Goal: Communication & Community: Share content

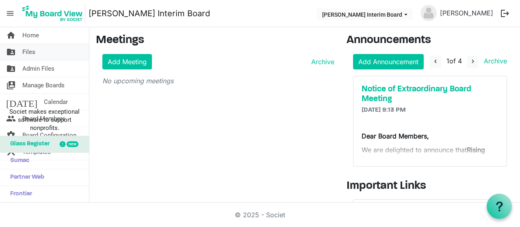
click at [33, 53] on span "Files" at bounding box center [28, 52] width 13 height 16
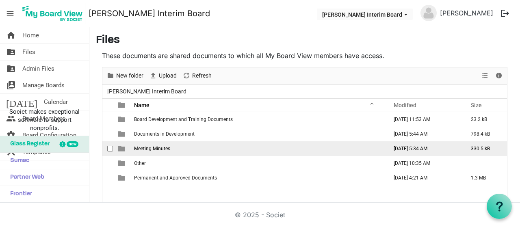
click at [167, 147] on span "Meeting Minutes" at bounding box center [152, 149] width 36 height 6
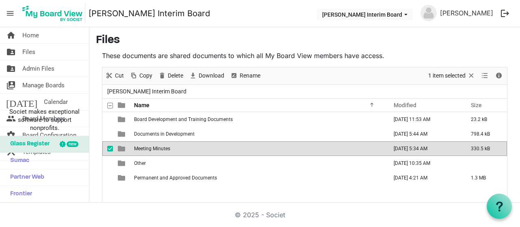
click at [167, 147] on span "Meeting Minutes" at bounding box center [152, 149] width 36 height 6
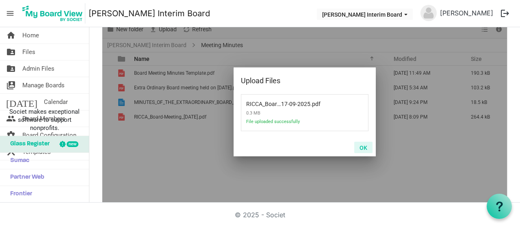
click at [360, 147] on button "OK" at bounding box center [364, 147] width 18 height 11
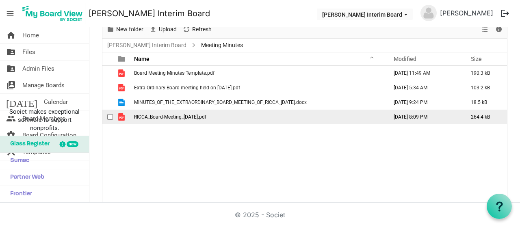
scroll to position [0, 0]
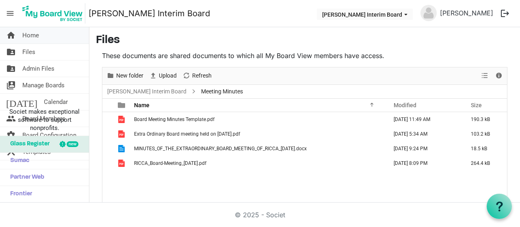
click at [33, 33] on span "Home" at bounding box center [30, 35] width 17 height 16
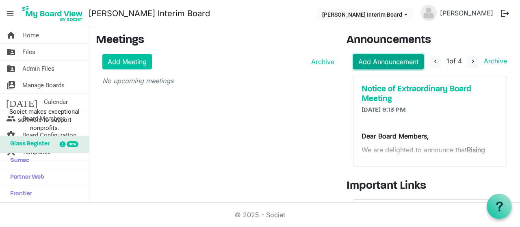
click at [372, 58] on link "Add Announcement" at bounding box center [388, 61] width 71 height 15
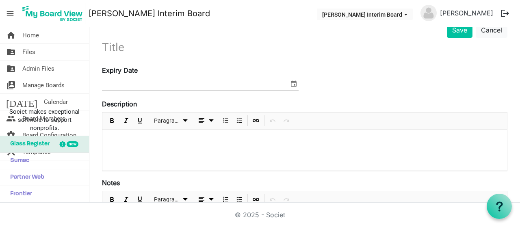
scroll to position [58, 0]
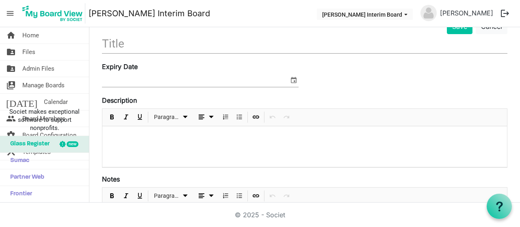
click at [146, 135] on p at bounding box center [305, 137] width 392 height 9
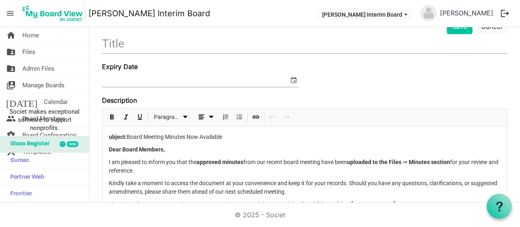
drag, startPoint x: 226, startPoint y: 135, endPoint x: 105, endPoint y: 131, distance: 121.7
click at [105, 131] on div "ubject: Board Meeting Minutes Now Available Dear Board Members, I am pleased to…" at bounding box center [304, 189] width 405 height 127
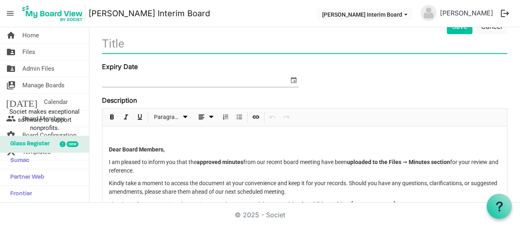
click at [138, 47] on input "text" at bounding box center [305, 43] width 406 height 19
paste input "ubject: Board Meeting Minutes Now Available"
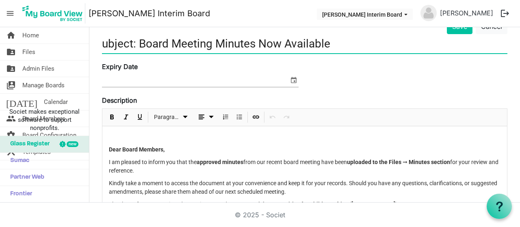
click at [137, 43] on input "ubject: Board Meeting Minutes Now Available" at bounding box center [305, 43] width 406 height 19
type input "Board Meeting Minutes Now Available"
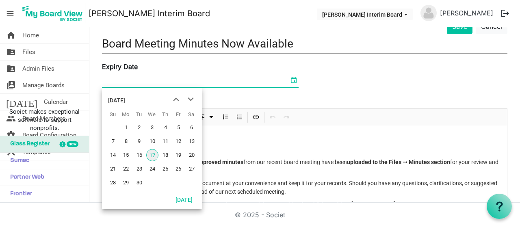
click at [291, 78] on span "select" at bounding box center [294, 80] width 10 height 11
click at [191, 99] on span "next month" at bounding box center [191, 99] width 14 height 15
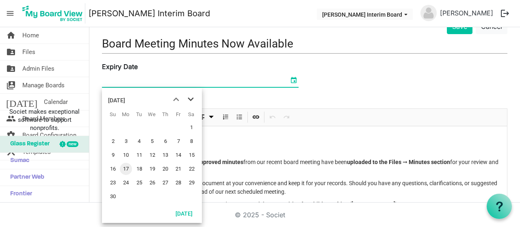
click at [191, 99] on span "next month" at bounding box center [191, 99] width 14 height 15
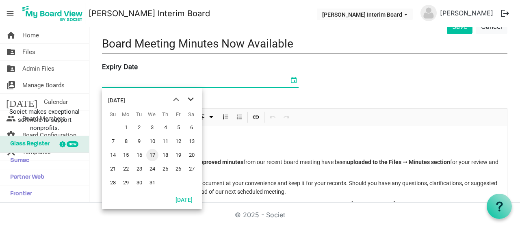
click at [191, 99] on span "next month" at bounding box center [191, 99] width 14 height 15
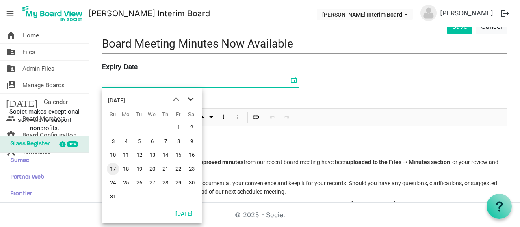
click at [191, 99] on span "next month" at bounding box center [191, 99] width 14 height 15
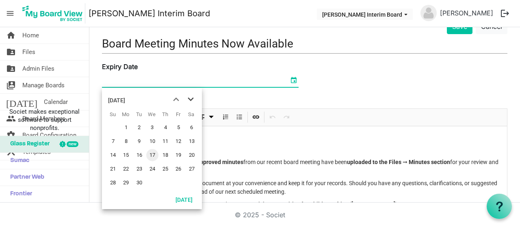
click at [191, 99] on span "next month" at bounding box center [191, 99] width 14 height 15
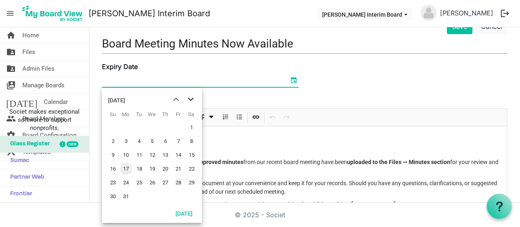
click at [193, 100] on span "next month" at bounding box center [191, 99] width 14 height 15
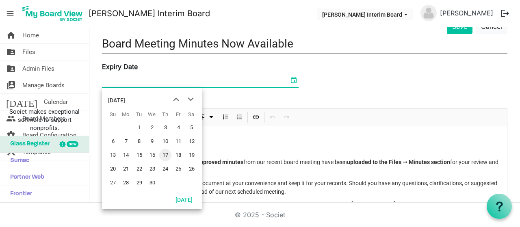
click at [166, 154] on span "17" at bounding box center [165, 155] width 12 height 12
type input "[DATE]"
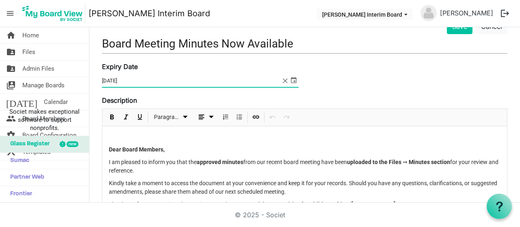
click at [119, 143] on div "Dear Board Members, I am pleased to inform you that the approved minutes from o…" at bounding box center [304, 189] width 405 height 127
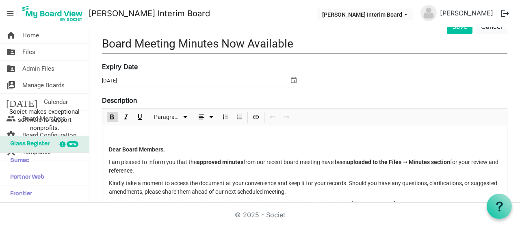
click at [111, 148] on strong "Dear Board Members," at bounding box center [137, 149] width 56 height 7
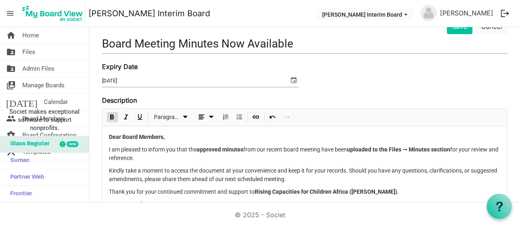
click at [222, 148] on strong "approved minutes" at bounding box center [220, 149] width 47 height 7
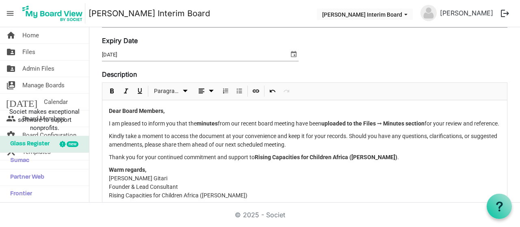
scroll to position [85, 0]
click at [348, 144] on p "Kindly take a moment to access the document at your convenience and keep it for…" at bounding box center [305, 140] width 392 height 17
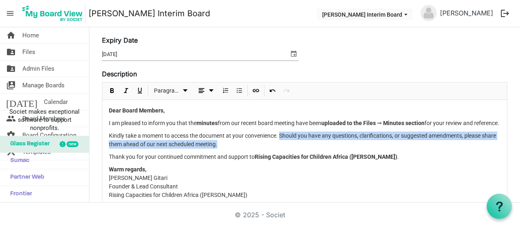
drag, startPoint x: 282, startPoint y: 143, endPoint x: 287, endPoint y: 153, distance: 11.5
click at [287, 149] on p "Kindly take a moment to access the document at your convenience. Should you hav…" at bounding box center [305, 140] width 392 height 17
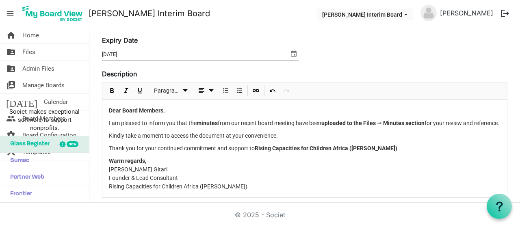
scroll to position [106, 0]
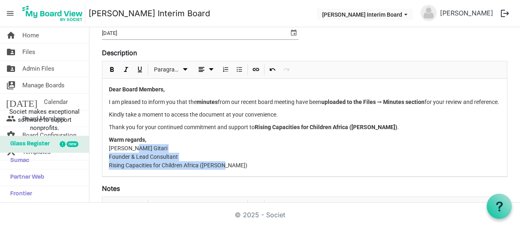
drag, startPoint x: 224, startPoint y: 173, endPoint x: 132, endPoint y: 153, distance: 94.0
click at [132, 153] on p "Warm regards, [PERSON_NAME] Gitari Founder & Lead Consultant Rising Capacities …" at bounding box center [305, 153] width 392 height 34
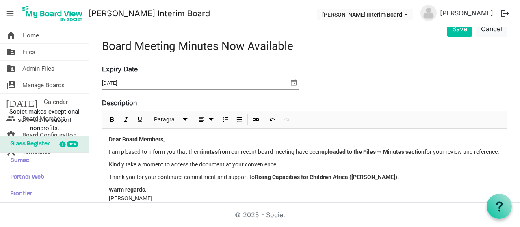
scroll to position [0, 0]
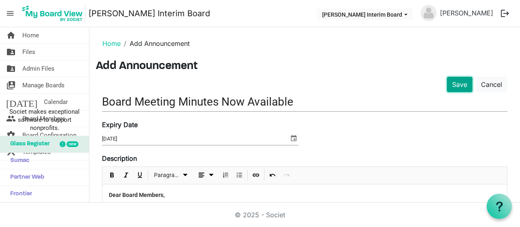
click at [447, 80] on button "Save" at bounding box center [460, 84] width 26 height 15
